Goal: Browse casually

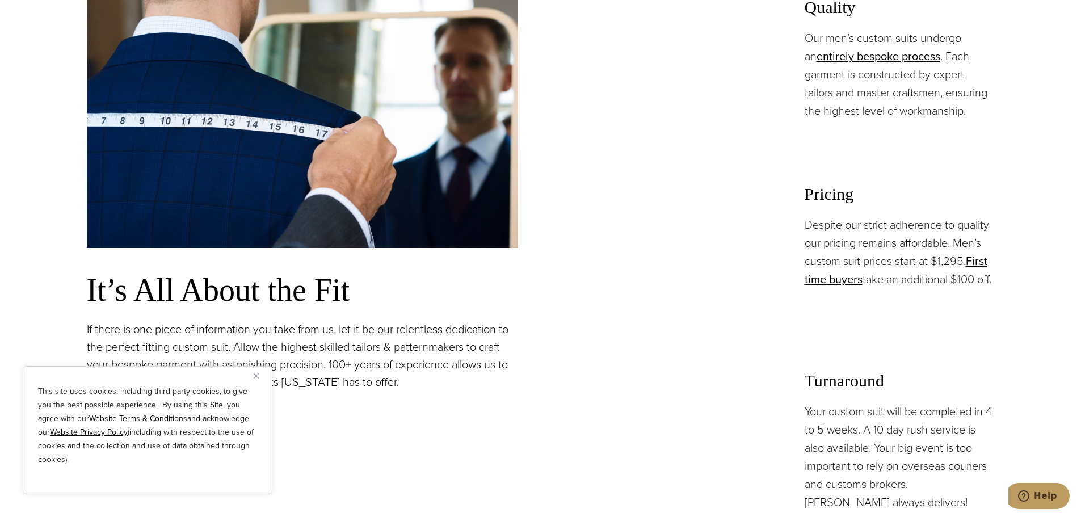
scroll to position [965, 0]
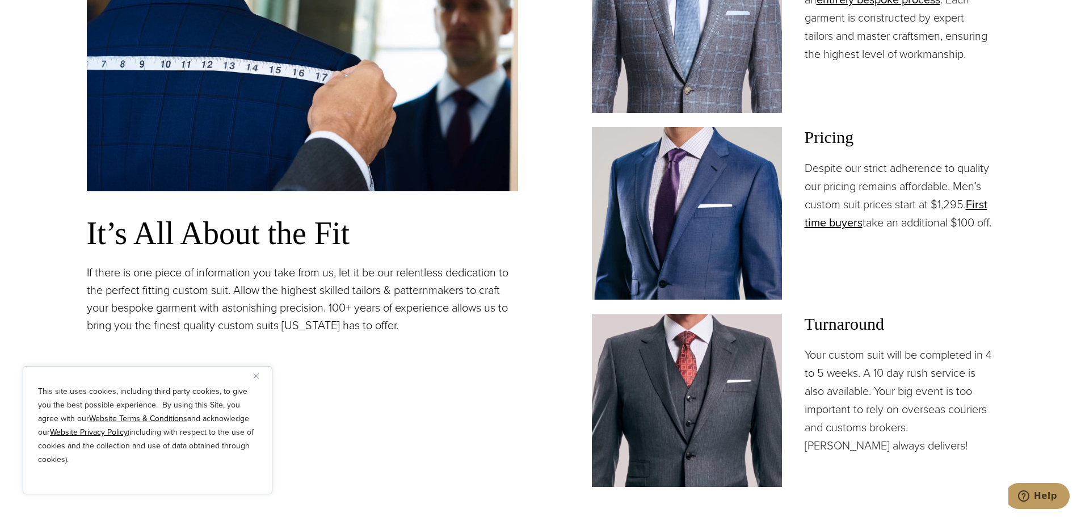
click at [255, 374] on img "Close" at bounding box center [256, 375] width 5 height 5
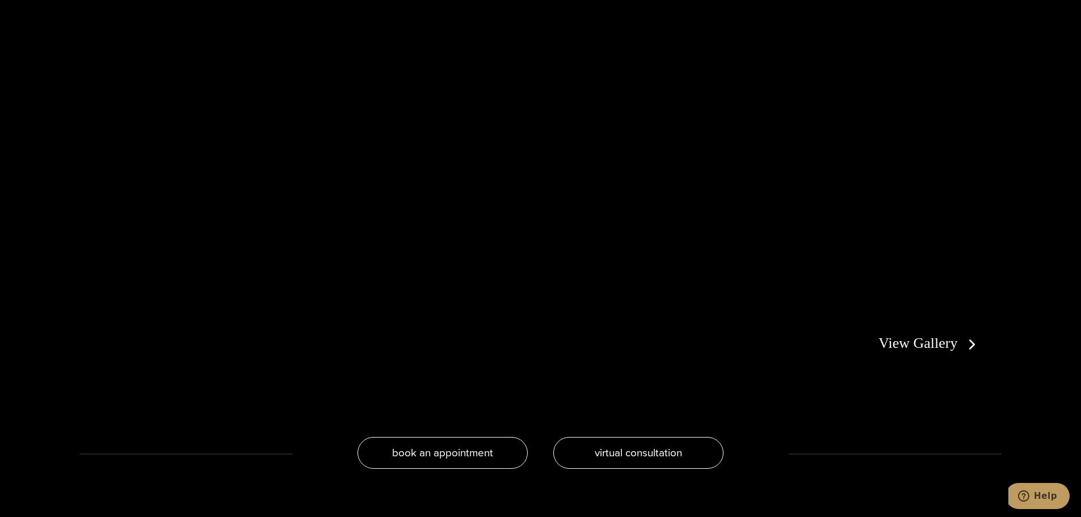
scroll to position [2440, 0]
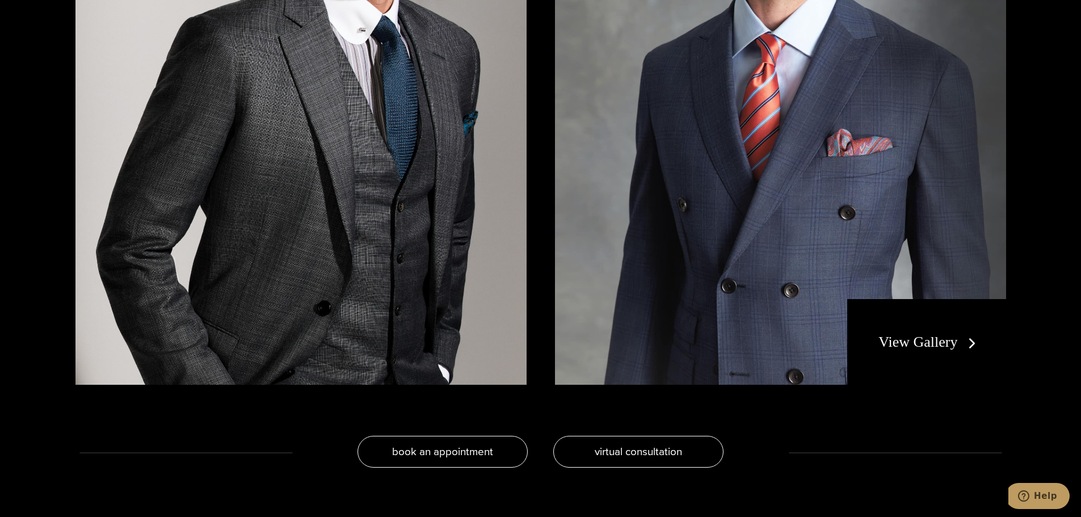
click at [949, 344] on link "View Gallery" at bounding box center [929, 342] width 102 height 16
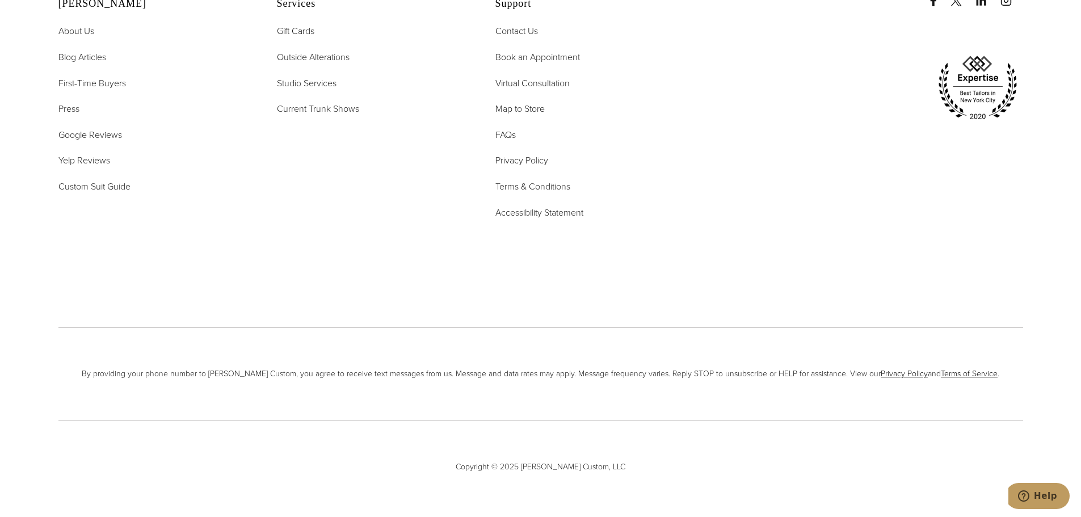
scroll to position [6582, 0]
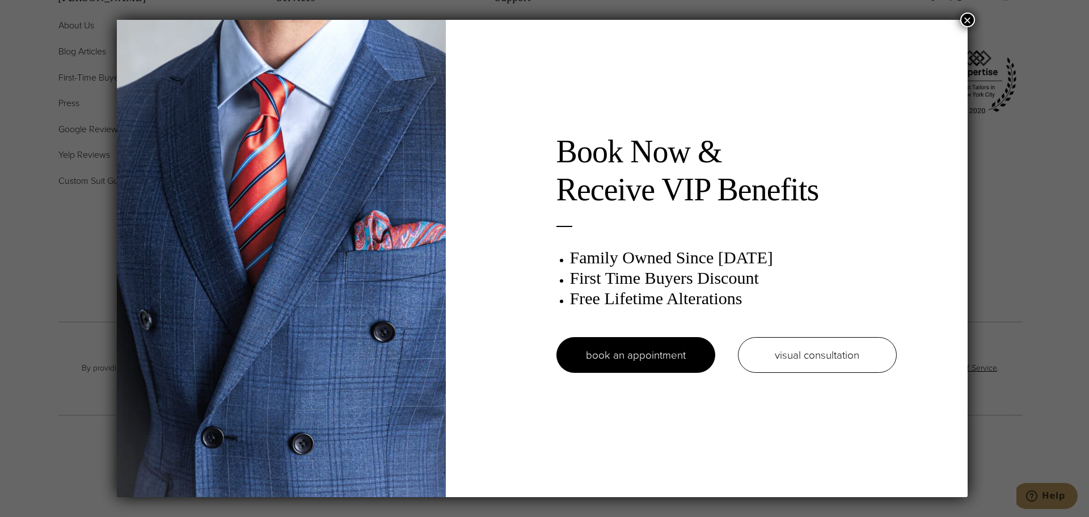
click at [969, 18] on button "×" at bounding box center [968, 19] width 15 height 15
